Goal: Information Seeking & Learning: Learn about a topic

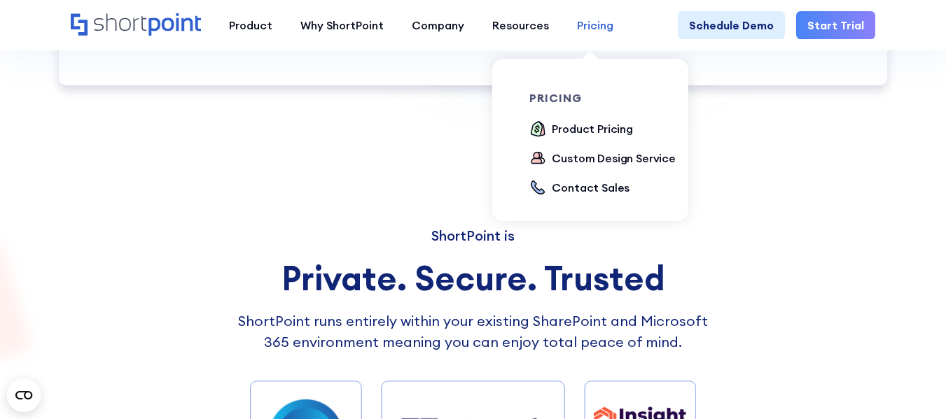
scroll to position [8885, 0]
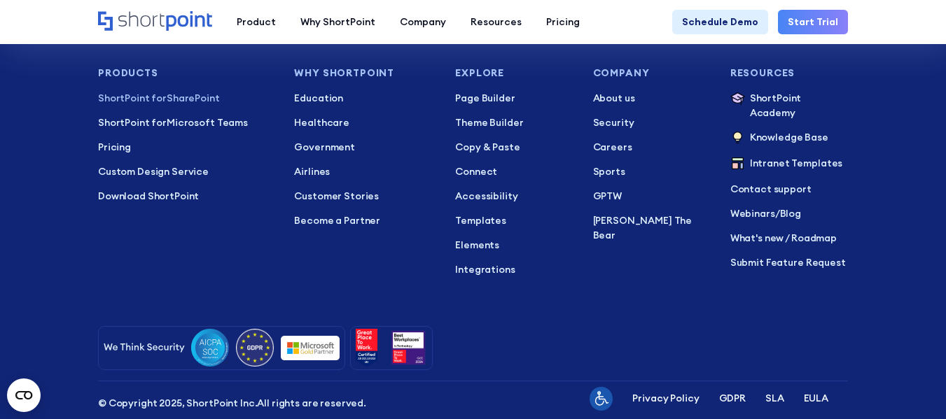
scroll to position [2660, 0]
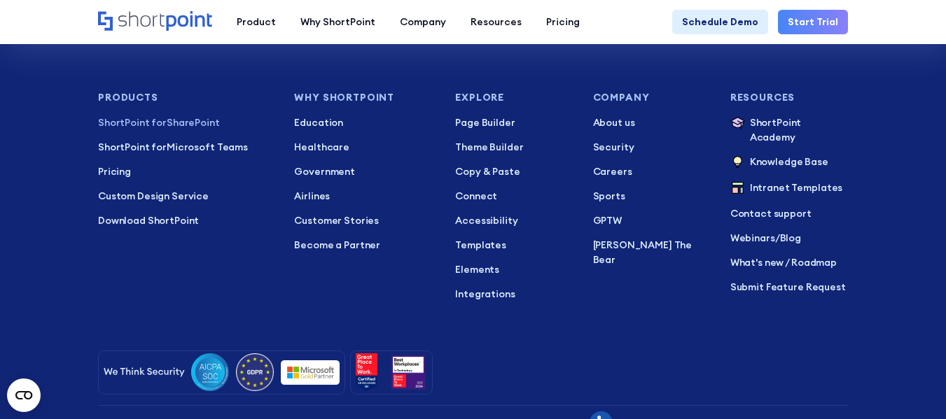
click at [54, 208] on footer "+1 734-333-7181 Mon–Fri 8am–5pm ET Contact Sales Products ShortPoint for ShareP…" at bounding box center [473, 240] width 946 height 535
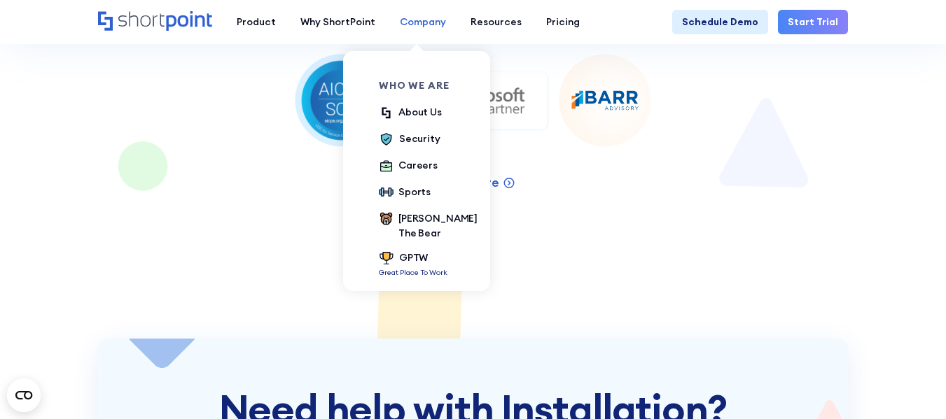
scroll to position [1890, 0]
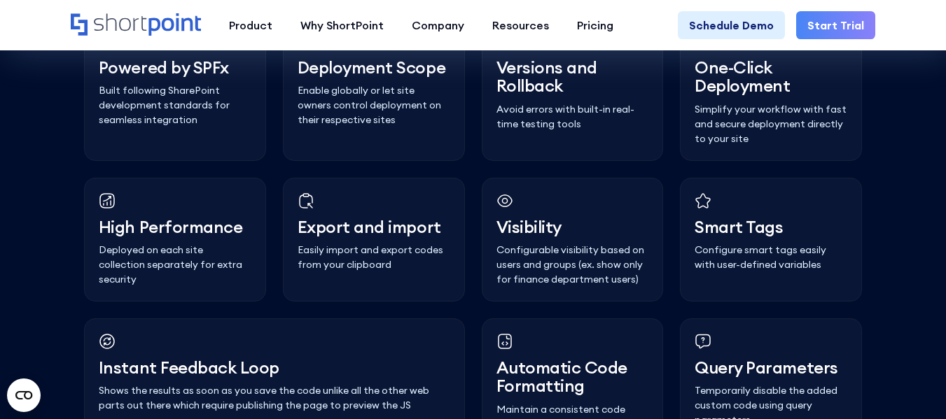
scroll to position [3683, 0]
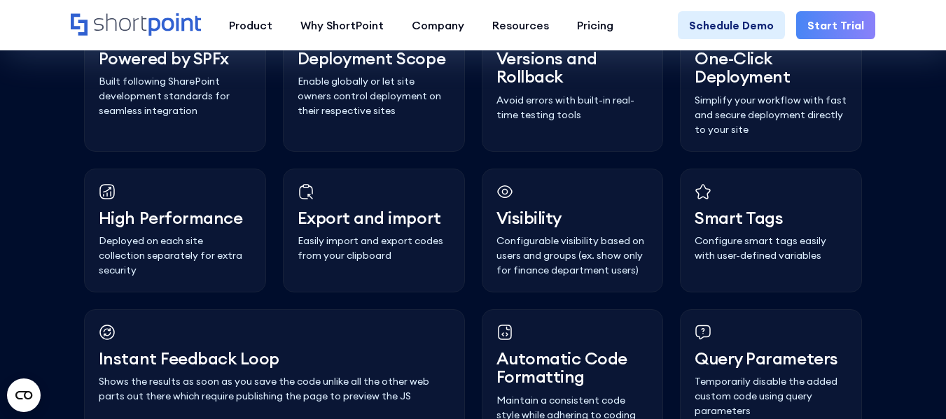
click at [245, 241] on div "High Perfo﻿rmance Deployed on each site collection separately for extra security" at bounding box center [175, 231] width 182 height 124
click at [380, 227] on h3 "Export and imp﻿ort" at bounding box center [373, 218] width 153 height 18
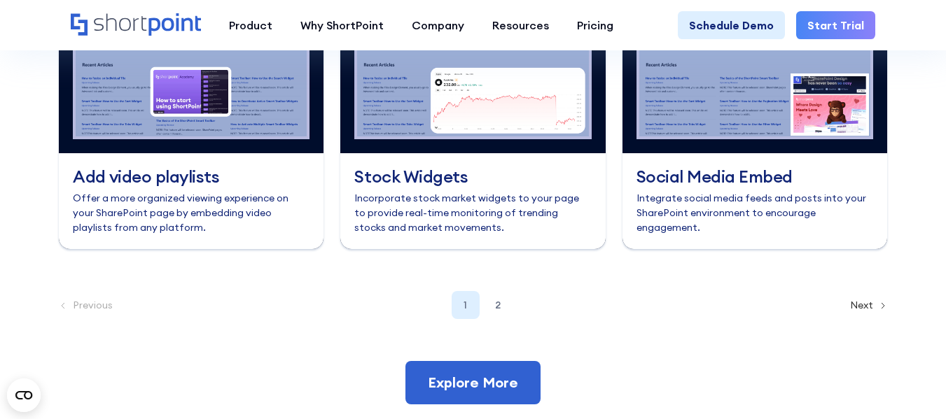
scroll to position [6413, 0]
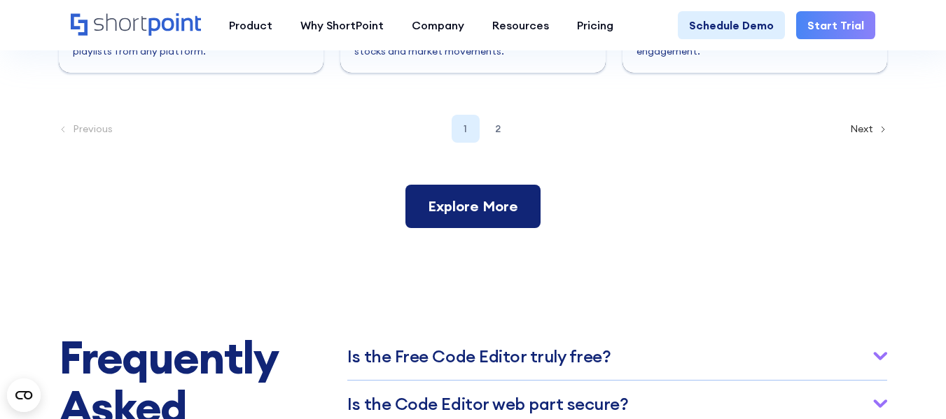
click at [480, 228] on link "Explore More" at bounding box center [472, 206] width 135 height 43
